Goal: Obtain resource: Download file/media

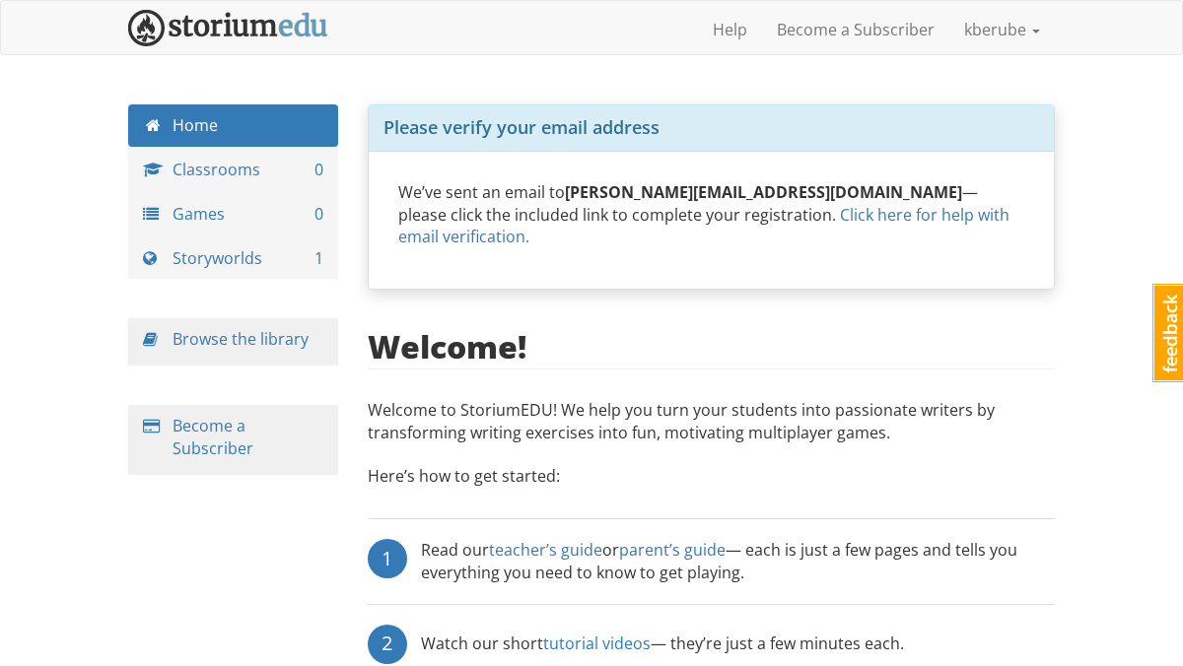
click at [209, 327] on div "Browse the library" at bounding box center [233, 341] width 210 height 47
click at [201, 342] on link "Browse the library" at bounding box center [241, 339] width 136 height 22
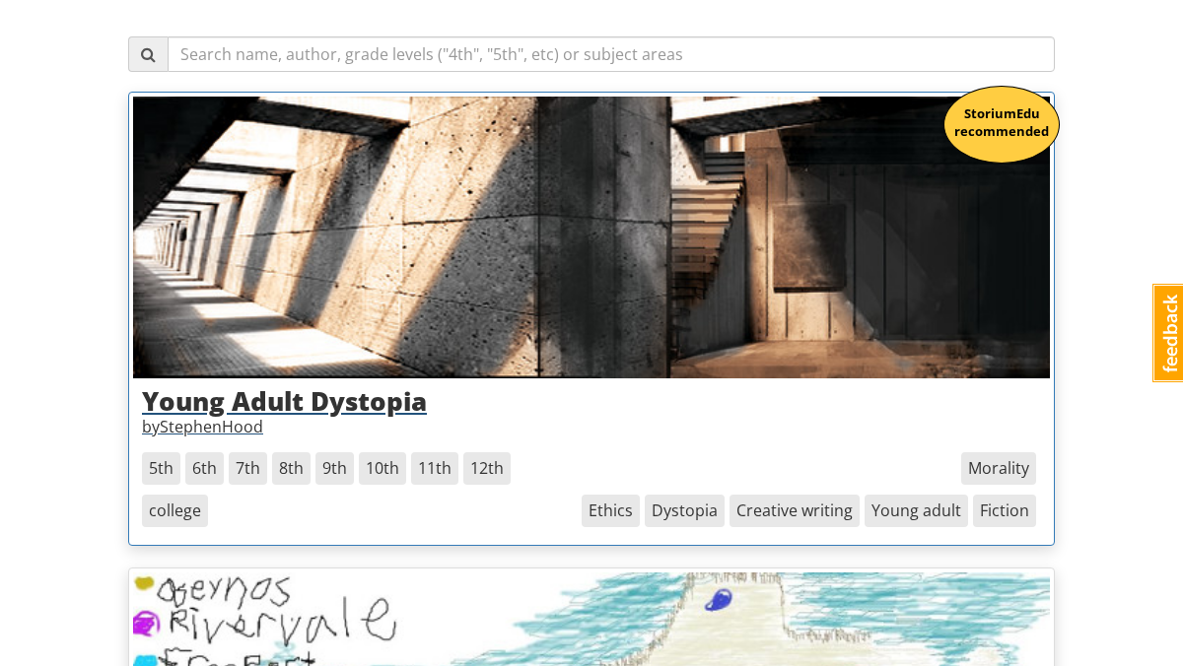
scroll to position [241, 0]
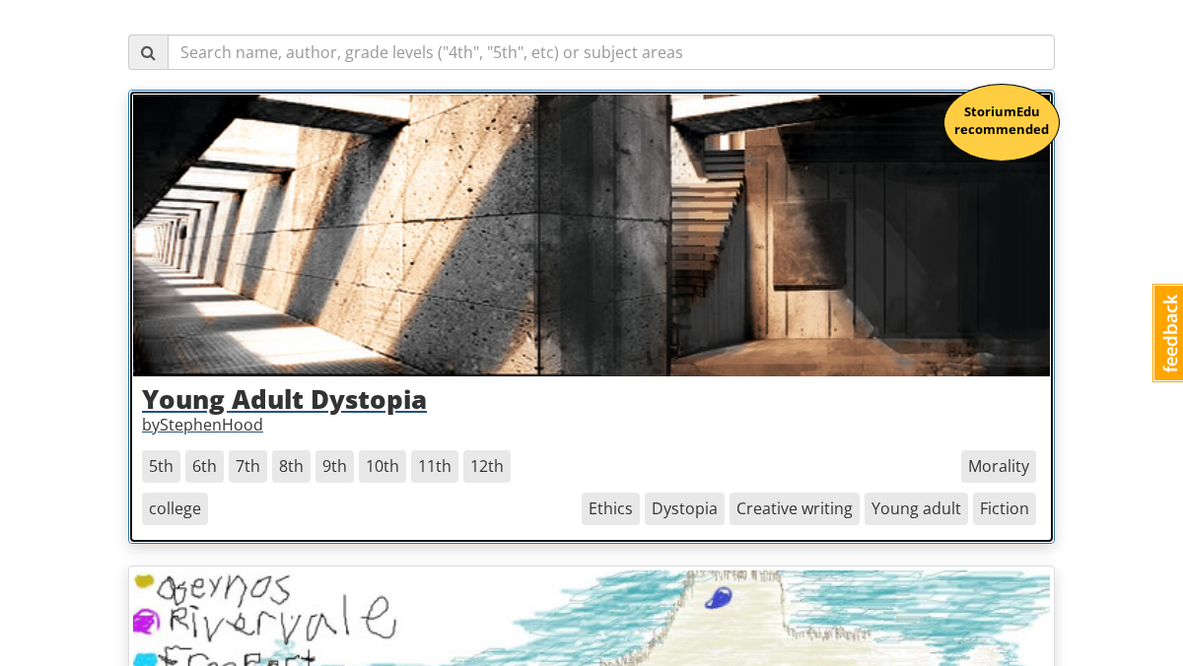
click at [207, 468] on span "6th" at bounding box center [204, 467] width 38 height 33
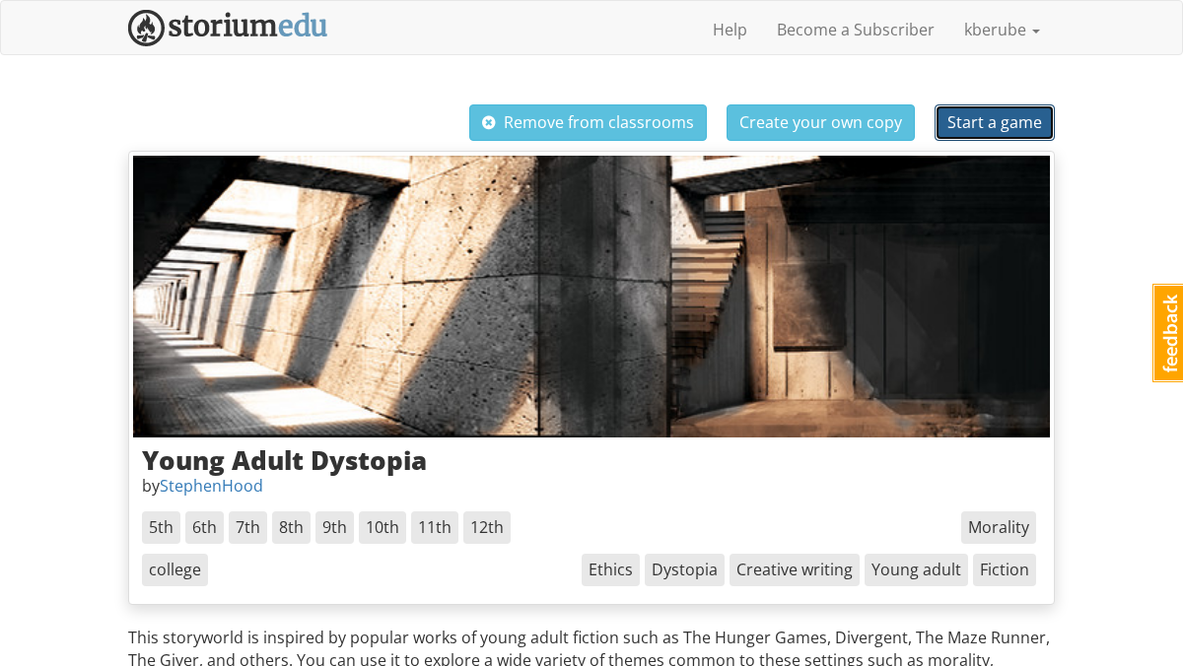
click at [983, 122] on span "Start a game" at bounding box center [994, 122] width 95 height 22
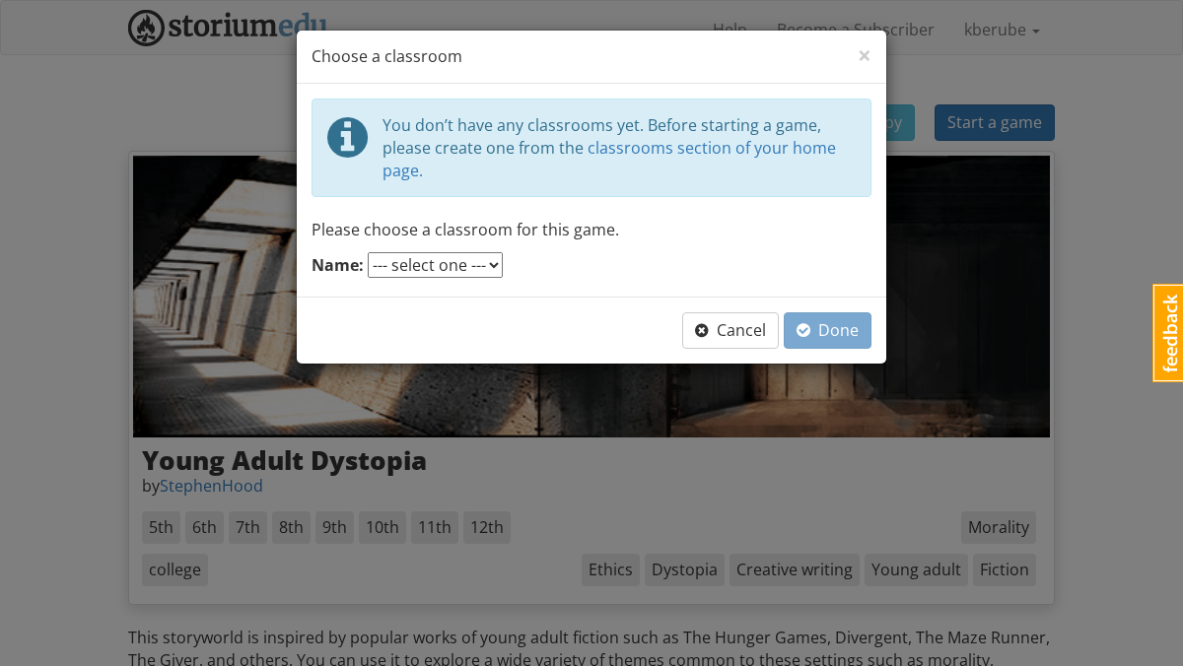
click at [469, 271] on select "--- select one ---" at bounding box center [435, 265] width 135 height 26
click at [368, 252] on select "--- select one ---" at bounding box center [435, 265] width 135 height 26
click at [731, 331] on span "Cancel" at bounding box center [730, 330] width 71 height 22
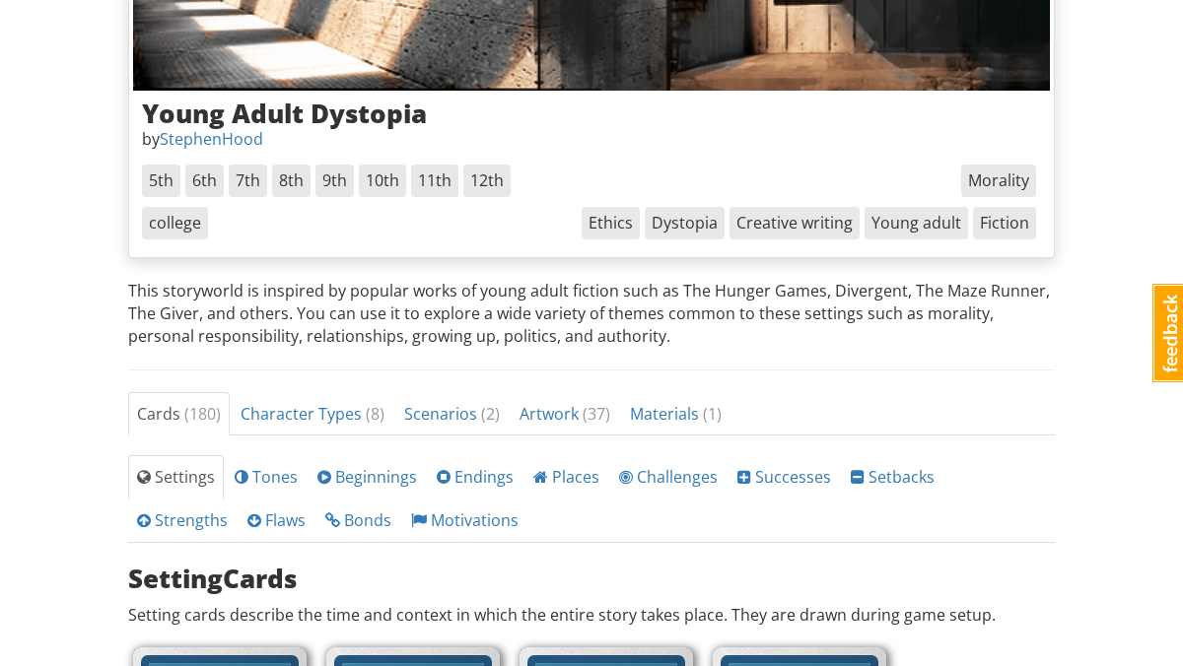
scroll to position [348, 0]
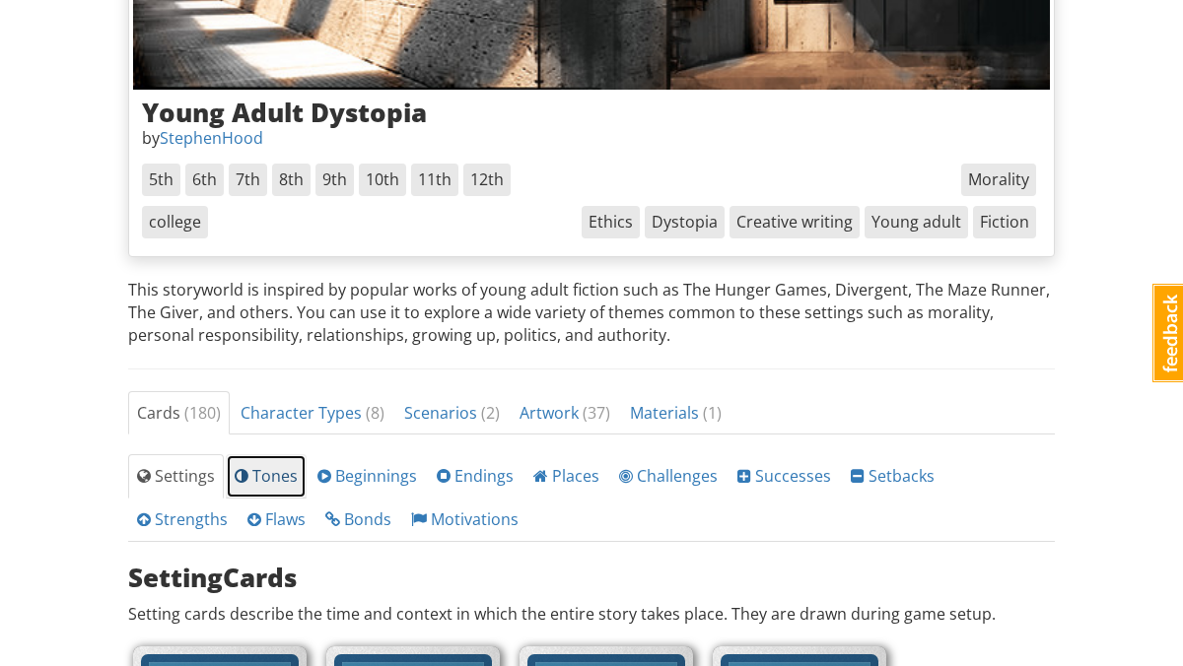
click at [269, 479] on span "Tones" at bounding box center [266, 476] width 63 height 22
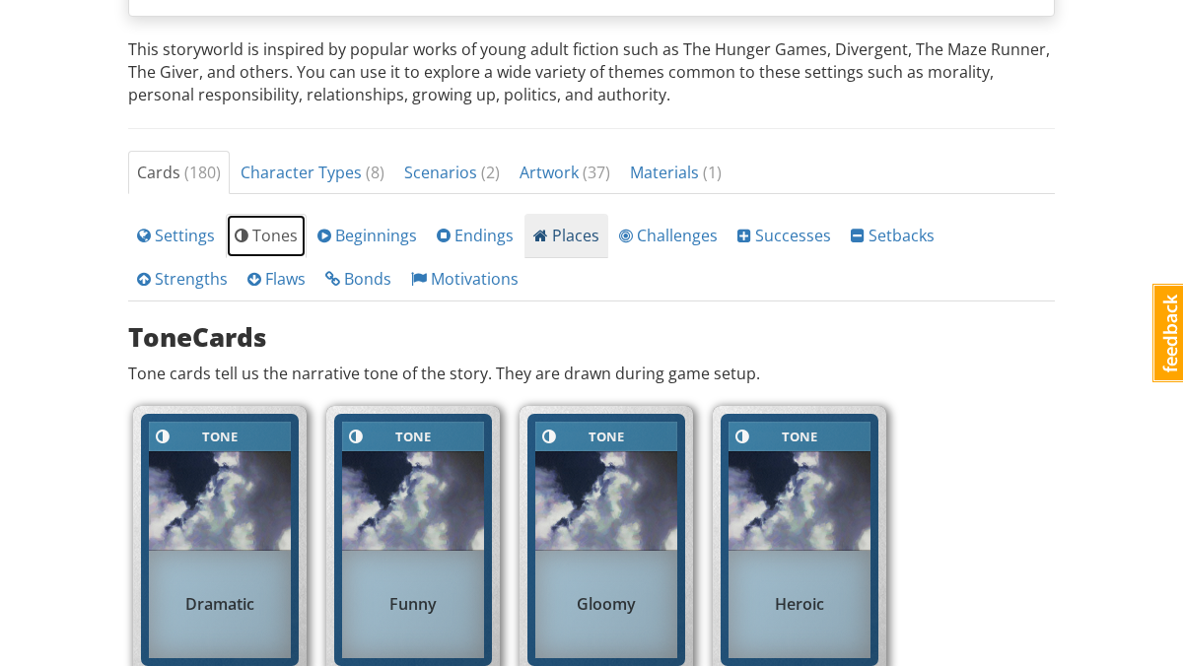
scroll to position [602, 0]
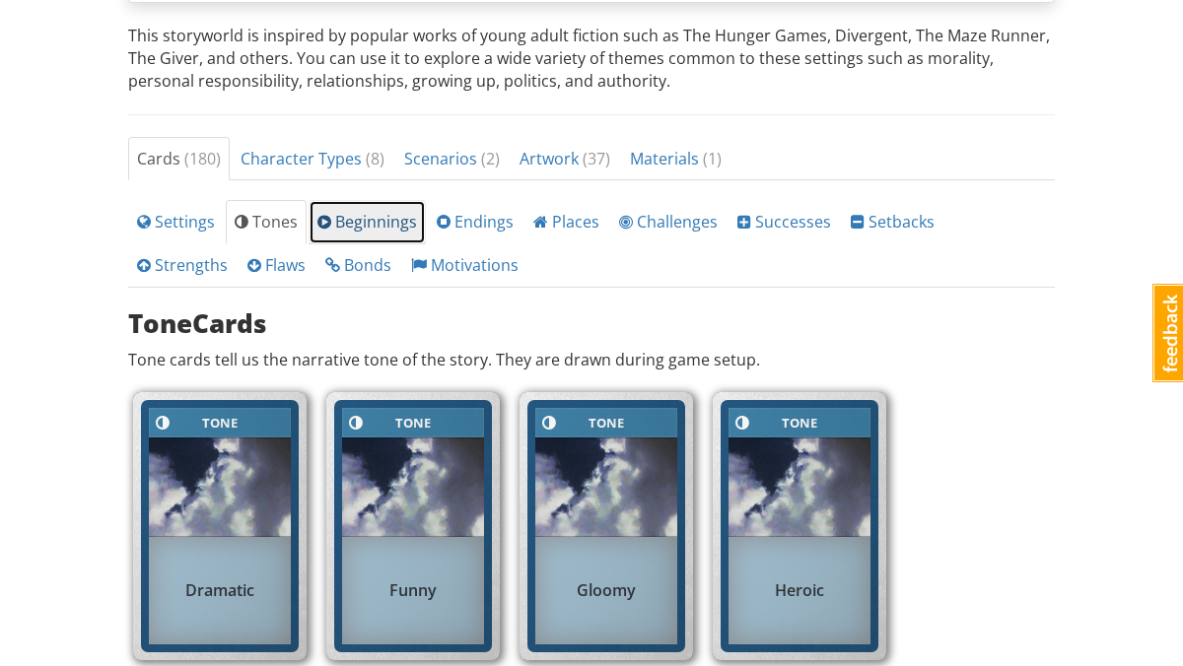
click at [376, 220] on span "Beginnings" at bounding box center [367, 222] width 100 height 22
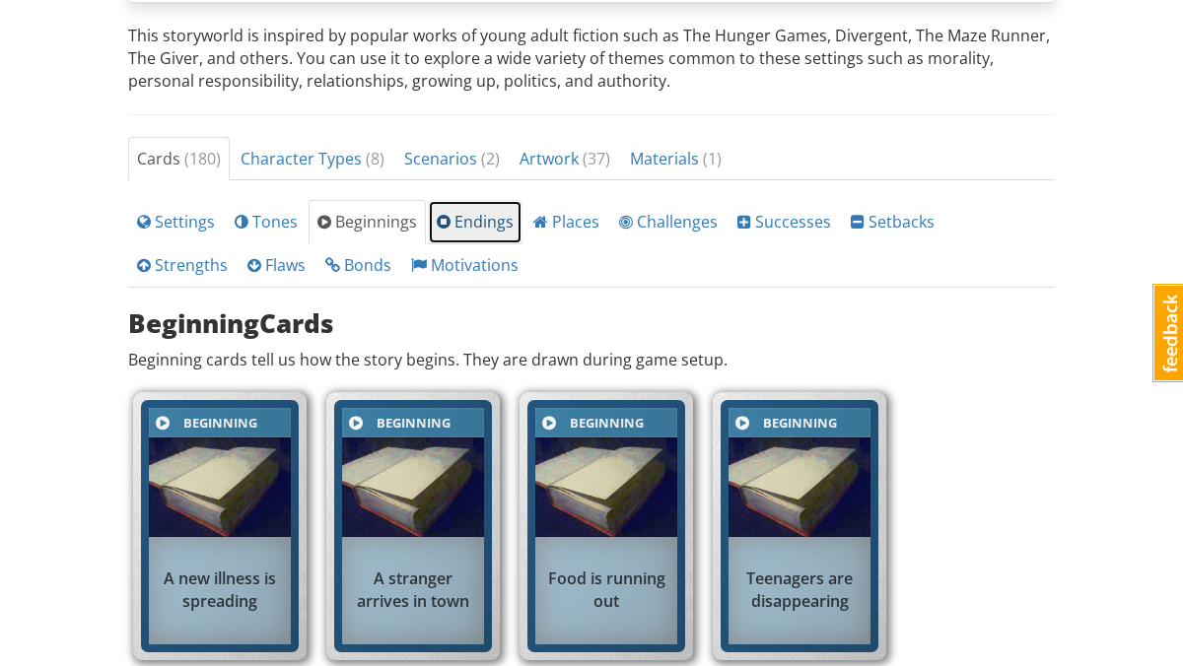
click at [480, 219] on span "Endings" at bounding box center [475, 222] width 77 height 22
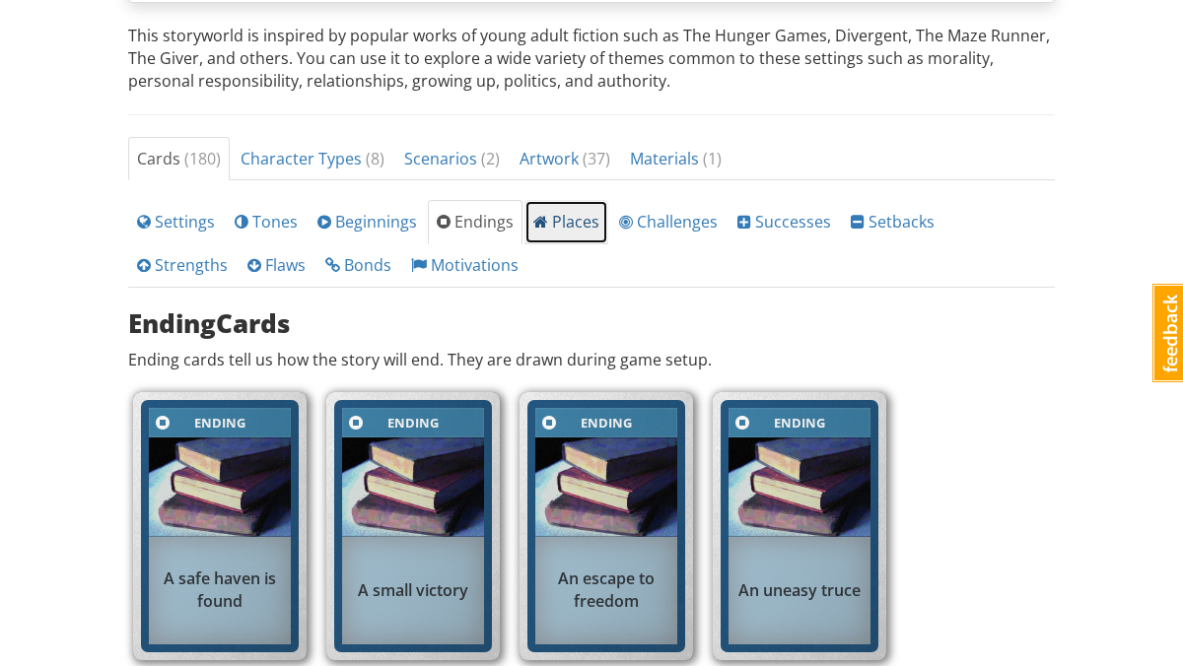
click at [557, 219] on span "Places" at bounding box center [566, 222] width 66 height 22
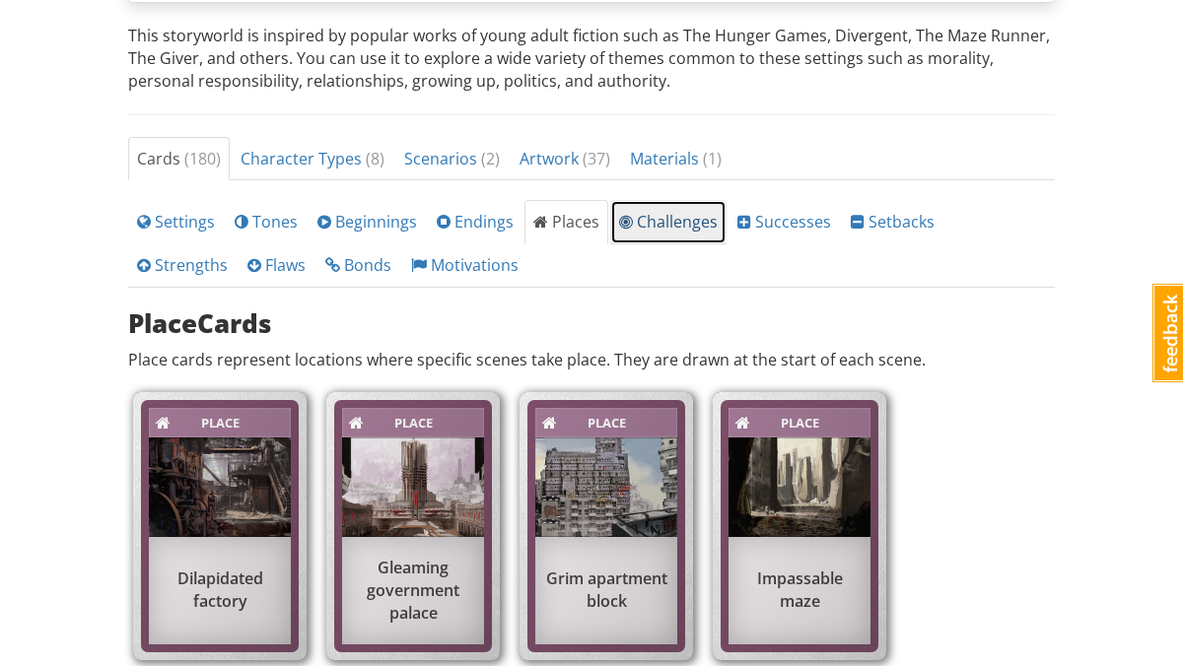
click at [639, 219] on span "Challenges" at bounding box center [668, 222] width 99 height 22
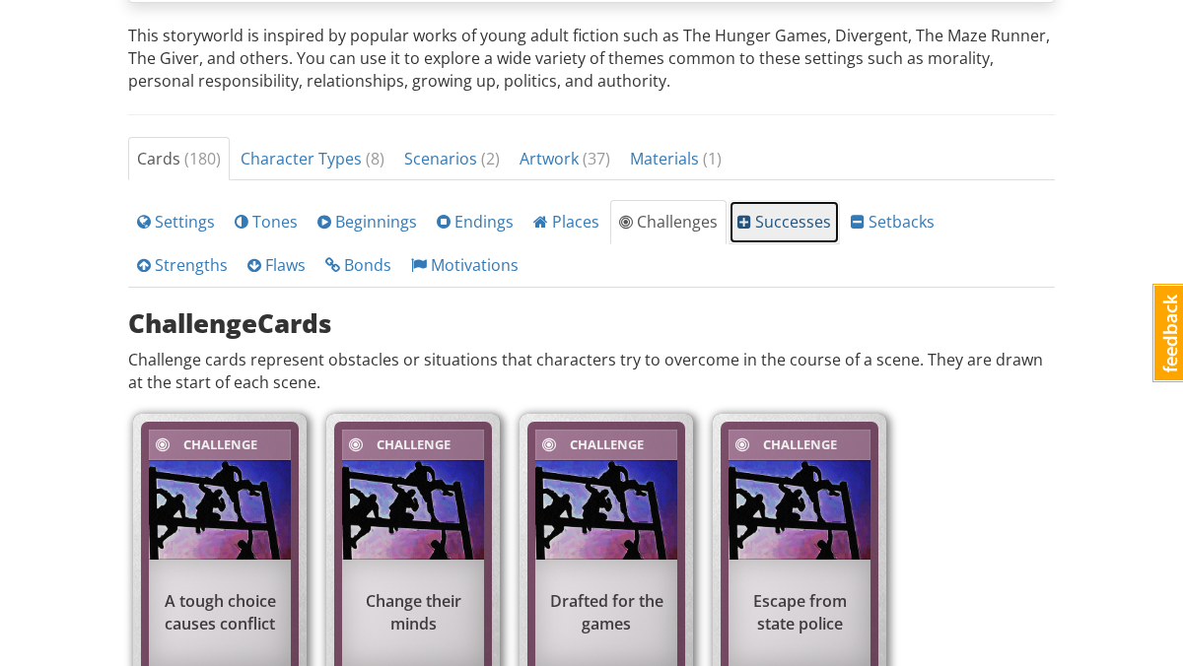
click at [777, 219] on span "Successes" at bounding box center [784, 222] width 94 height 22
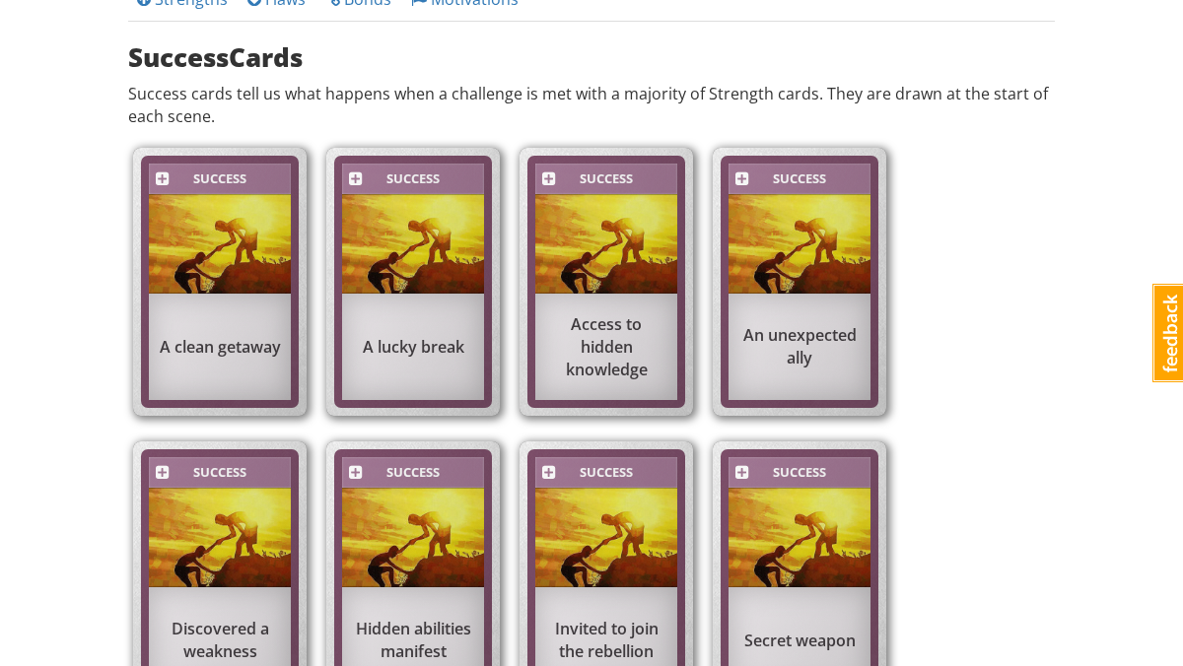
scroll to position [0, 0]
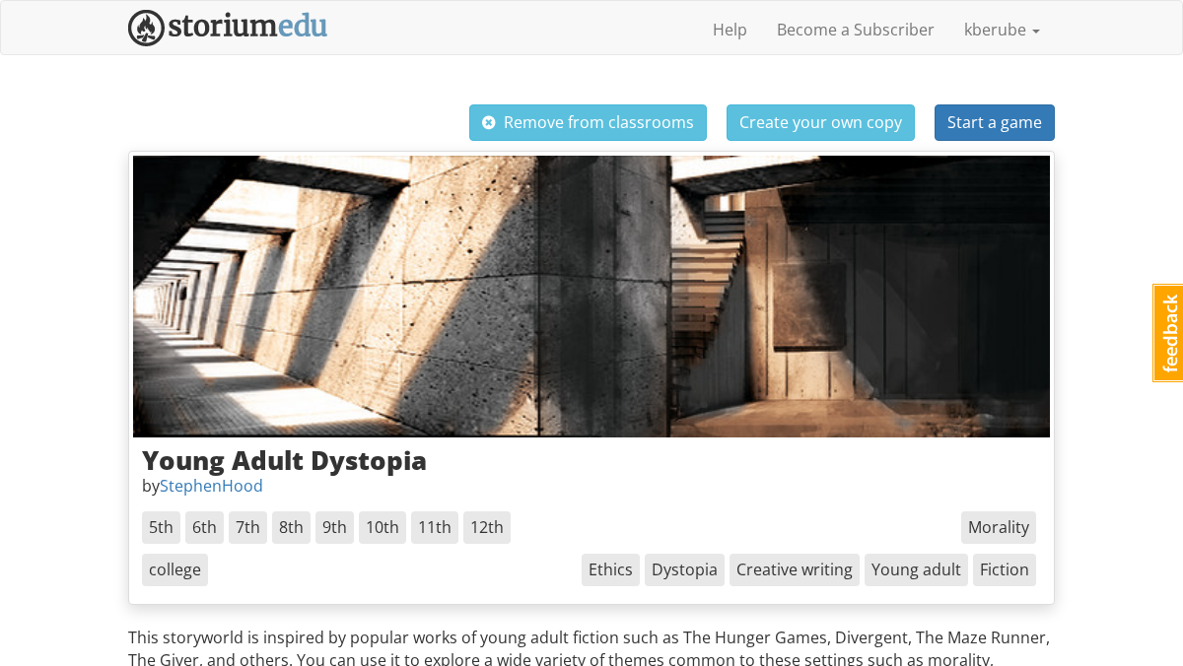
click at [195, 532] on span "6th" at bounding box center [204, 528] width 38 height 33
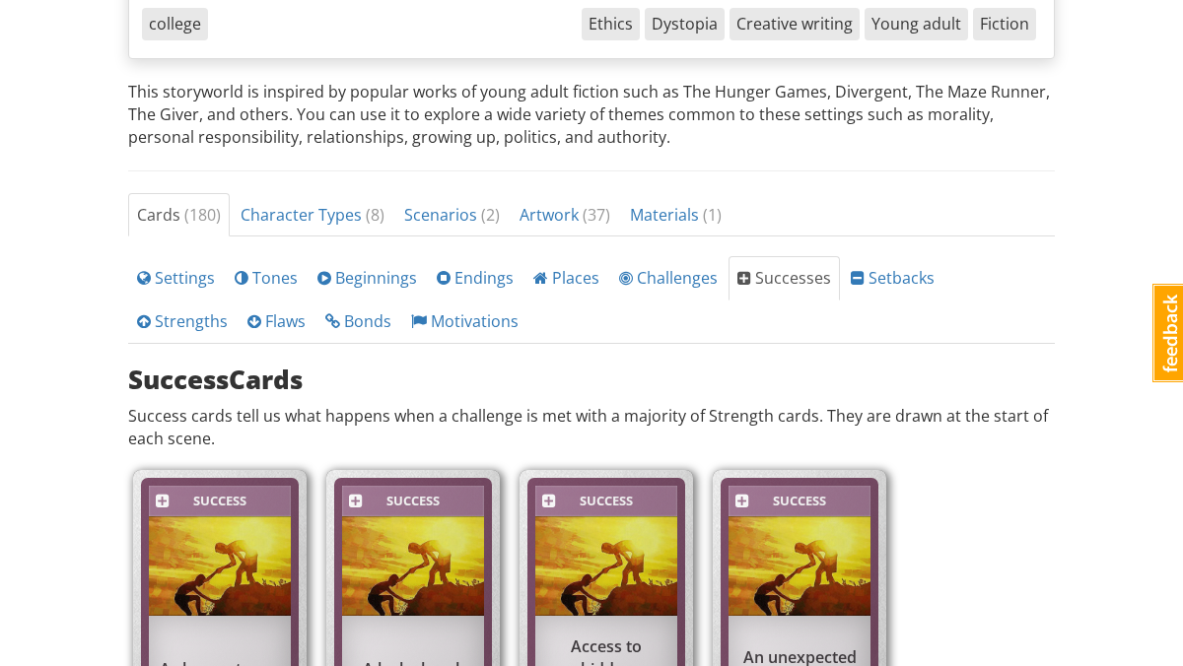
scroll to position [574, 0]
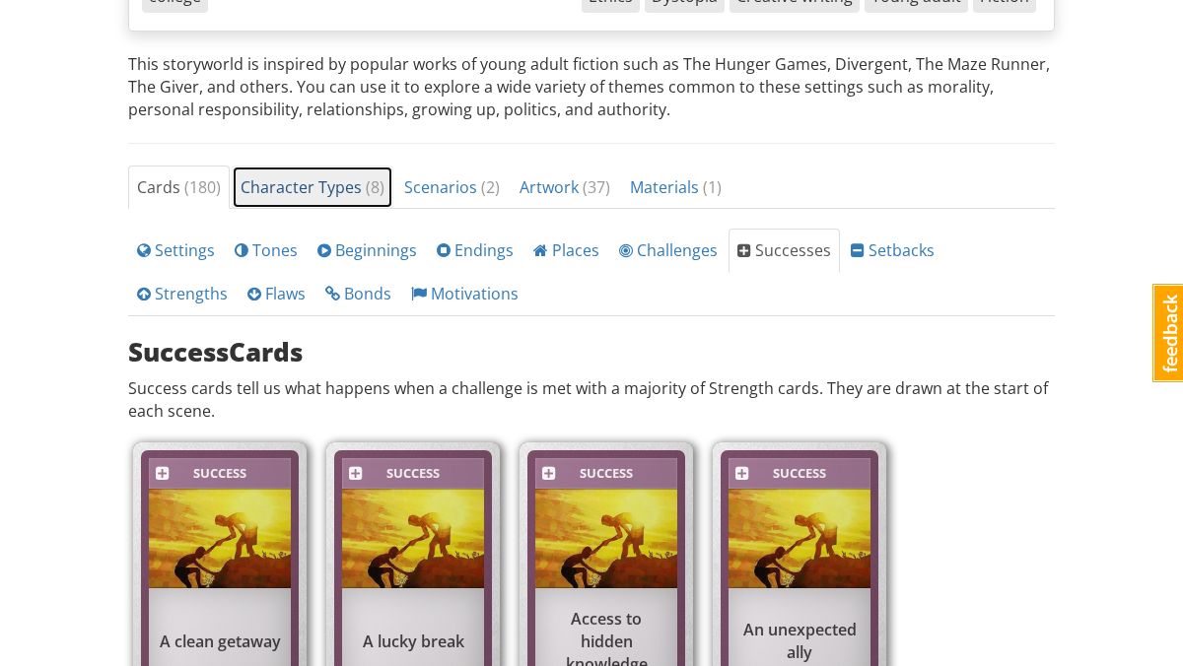
click at [294, 190] on span "Character Types ( 8 )" at bounding box center [313, 187] width 144 height 22
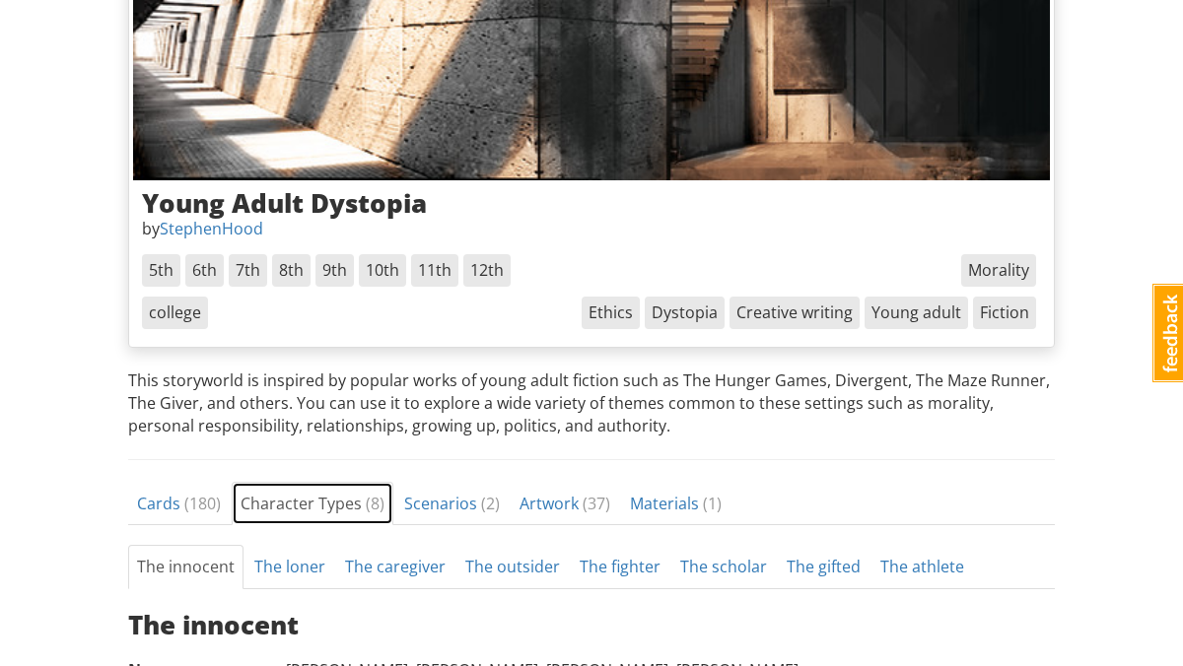
scroll to position [269, 0]
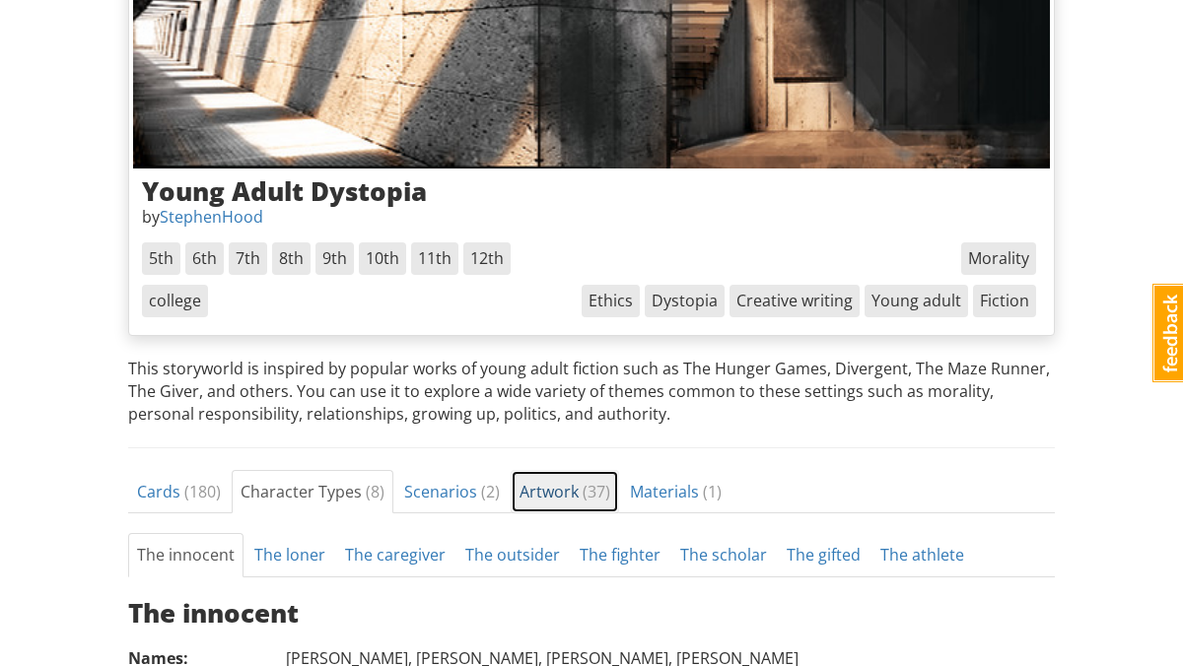
click at [548, 492] on span "Artwork ( 37 )" at bounding box center [565, 492] width 91 height 22
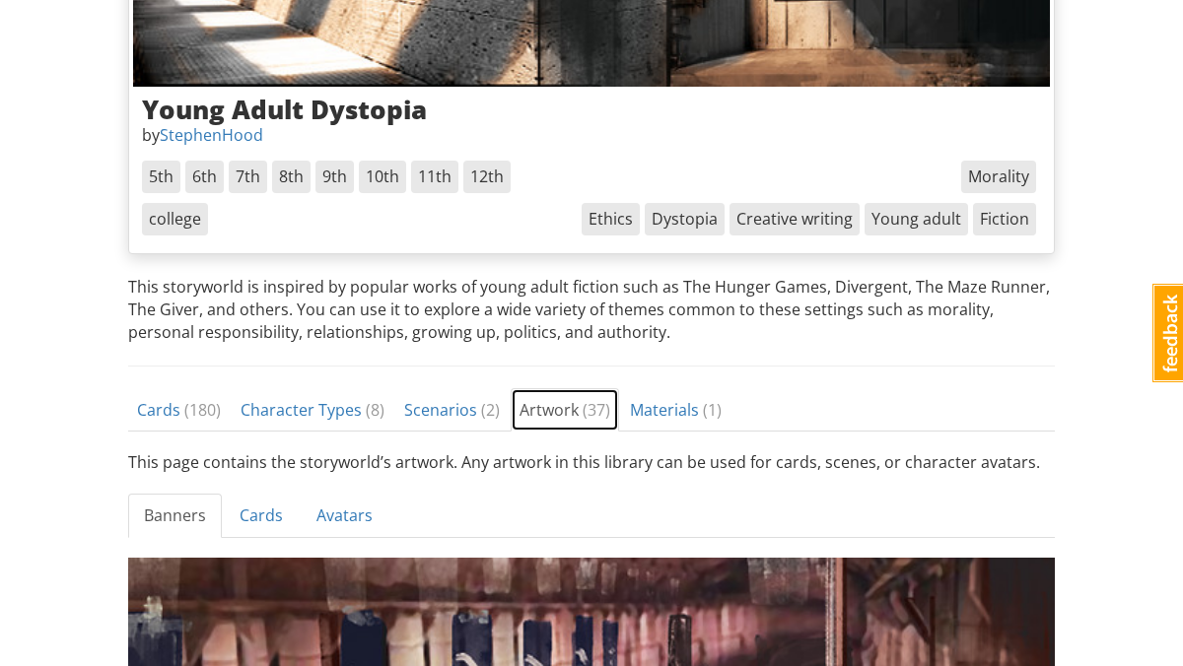
scroll to position [378, 0]
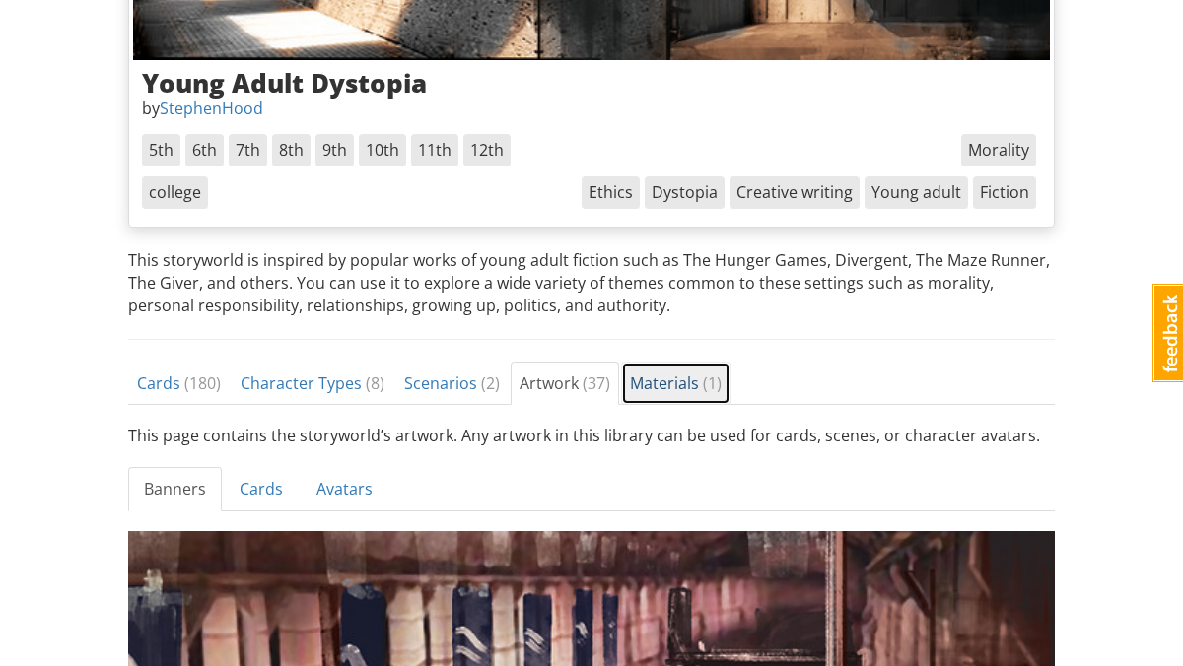
click at [668, 379] on span "Materials ( 1 )" at bounding box center [676, 384] width 92 height 22
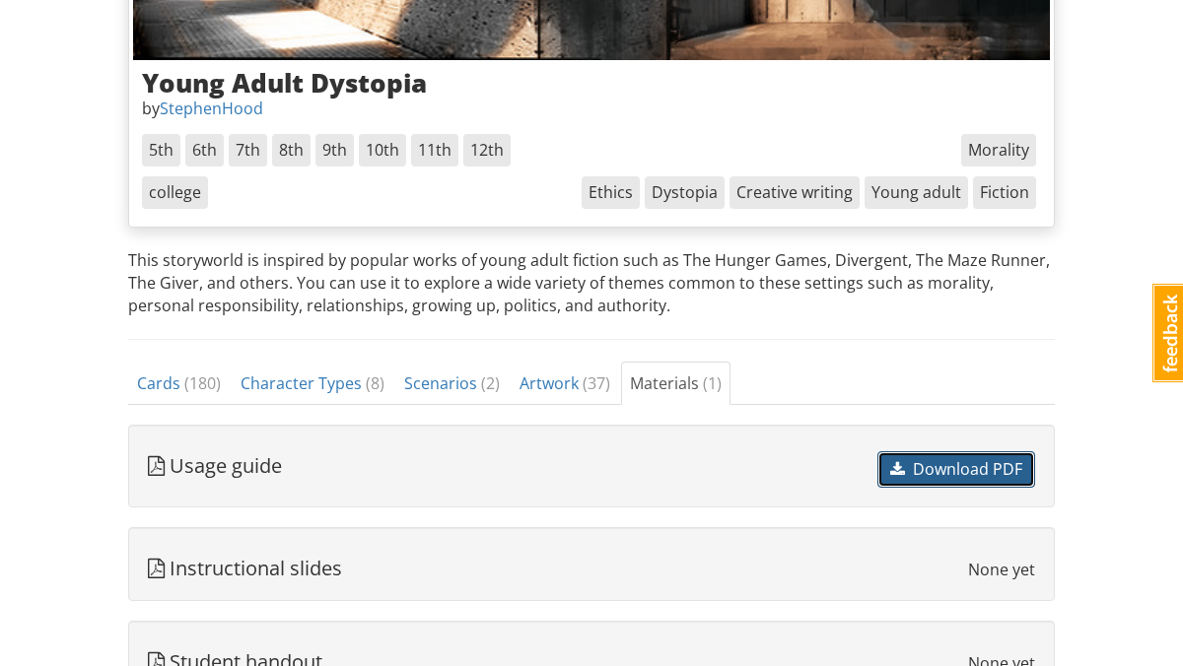
click at [959, 454] on link "Download PDF" at bounding box center [956, 470] width 158 height 36
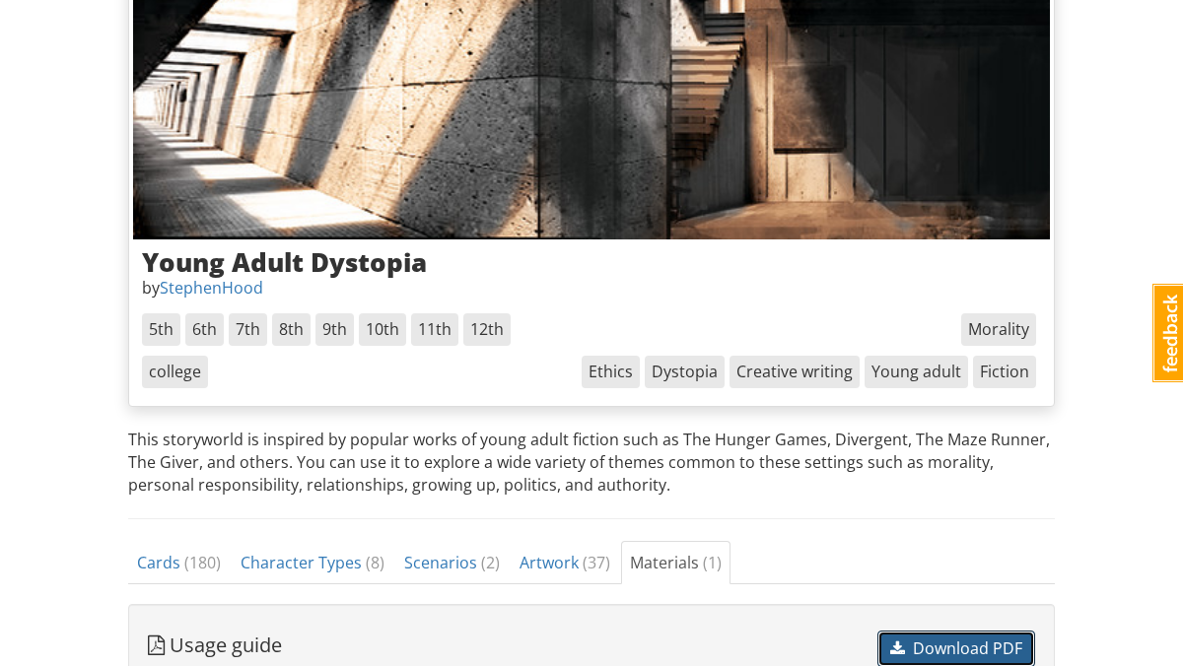
scroll to position [0, 0]
